Goal: Find specific page/section: Find specific page/section

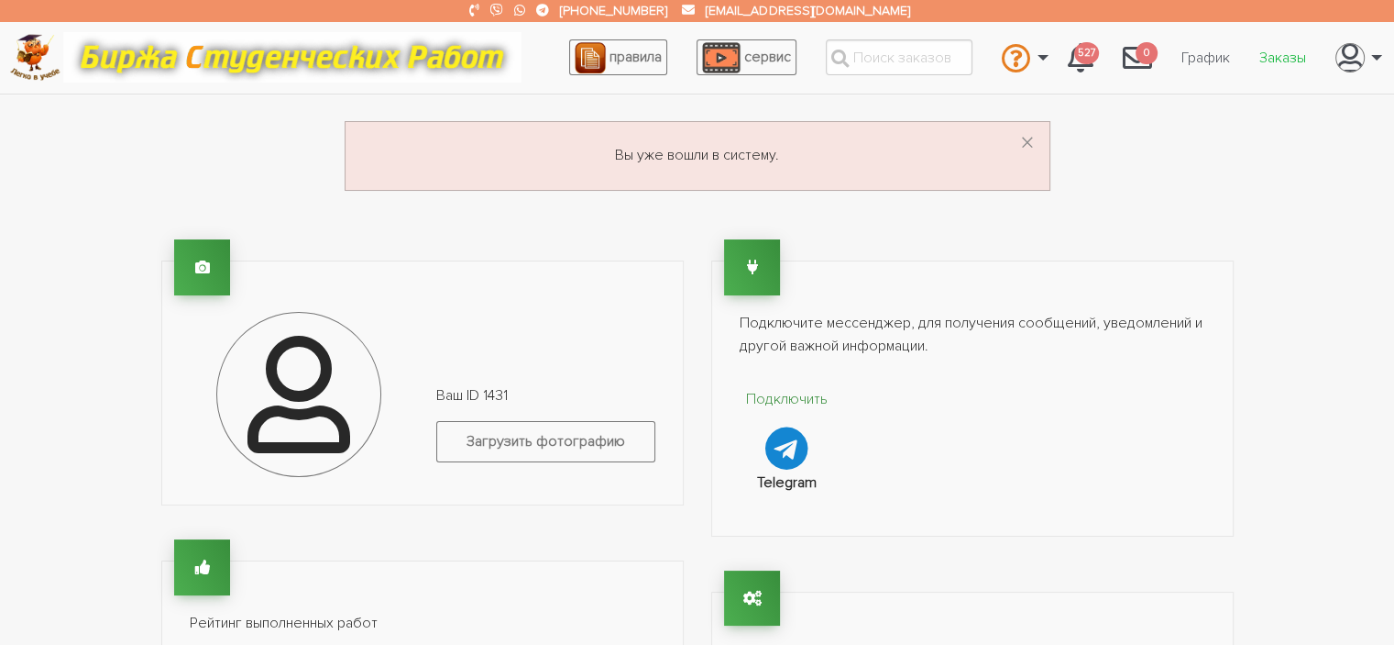
click at [1276, 54] on link "Заказы" at bounding box center [1283, 57] width 76 height 35
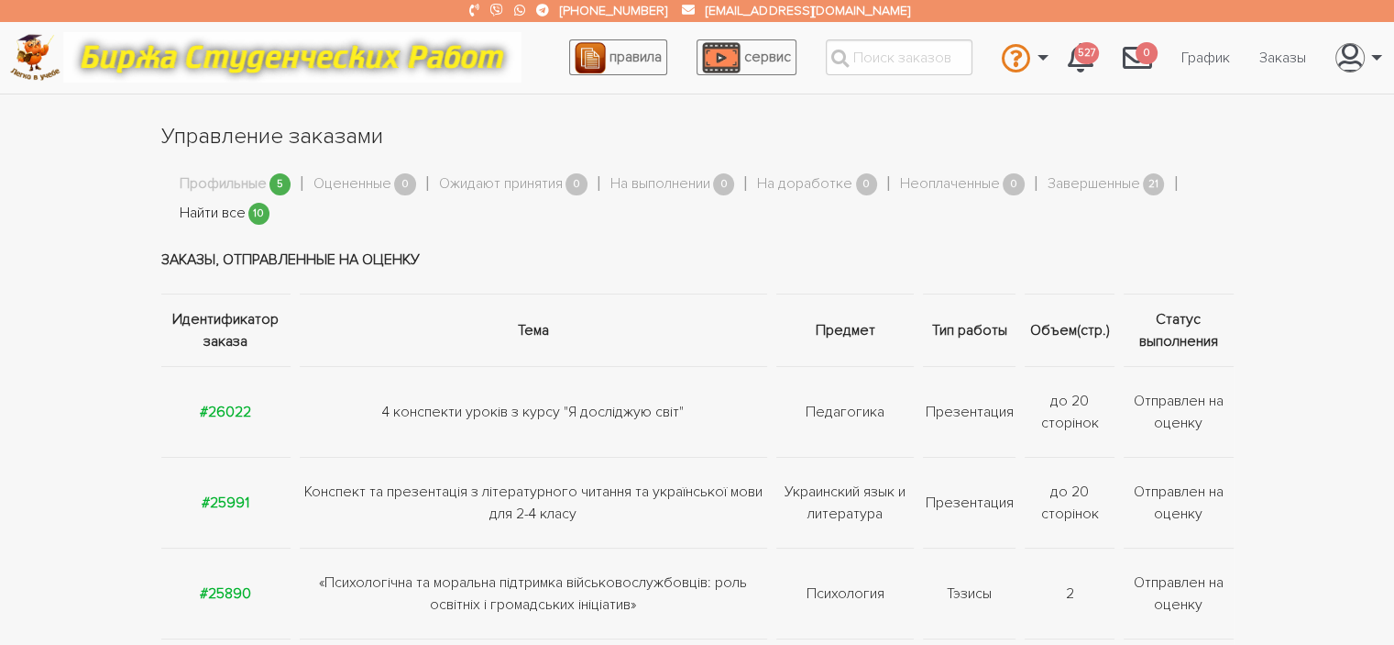
click at [214, 215] on link "Найти все" at bounding box center [213, 214] width 66 height 24
